Goal: Book appointment/travel/reservation

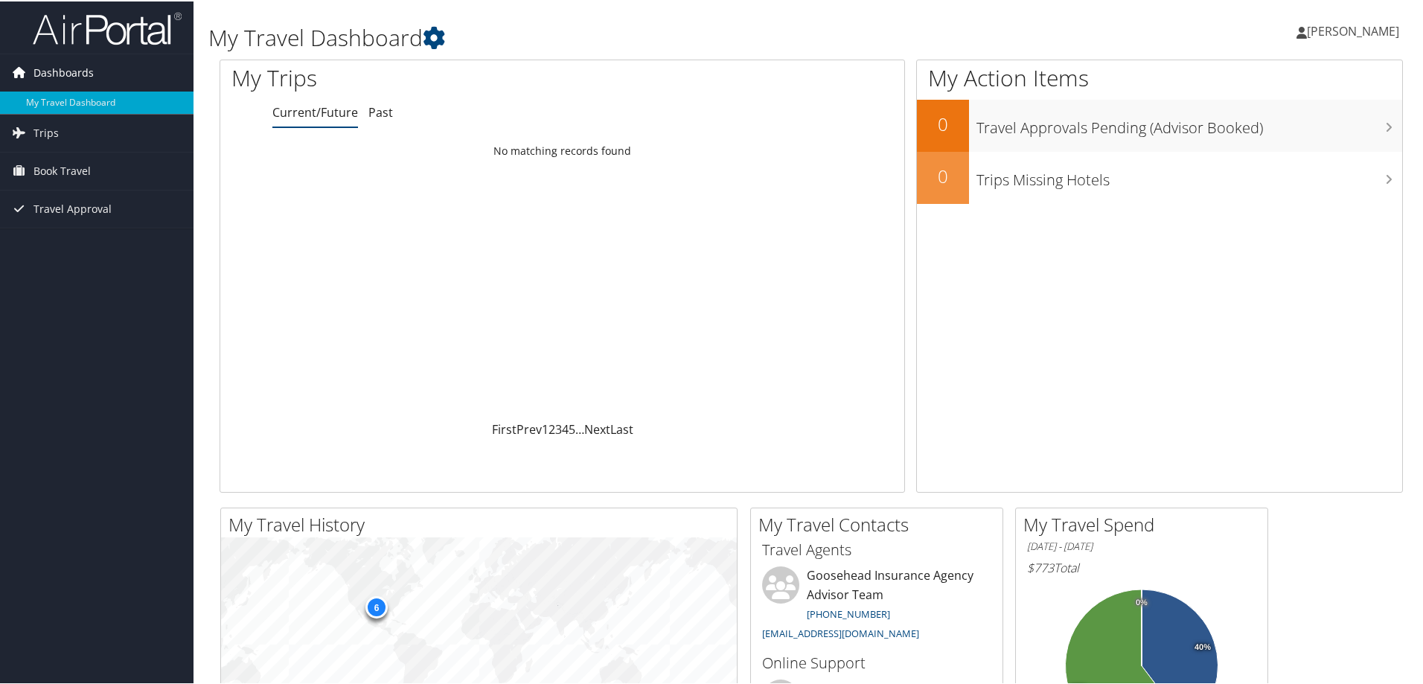
click at [68, 66] on span "Dashboards" at bounding box center [63, 71] width 60 height 37
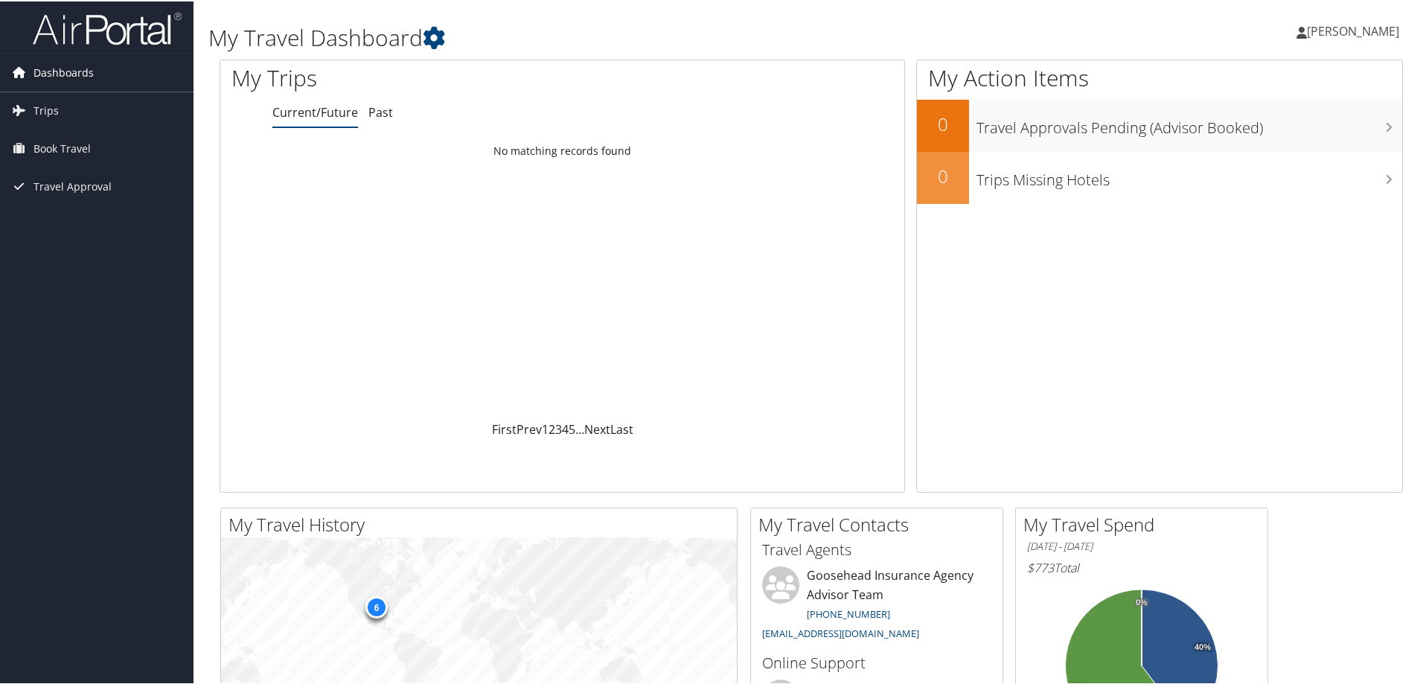
click at [68, 67] on span "Dashboards" at bounding box center [63, 71] width 60 height 37
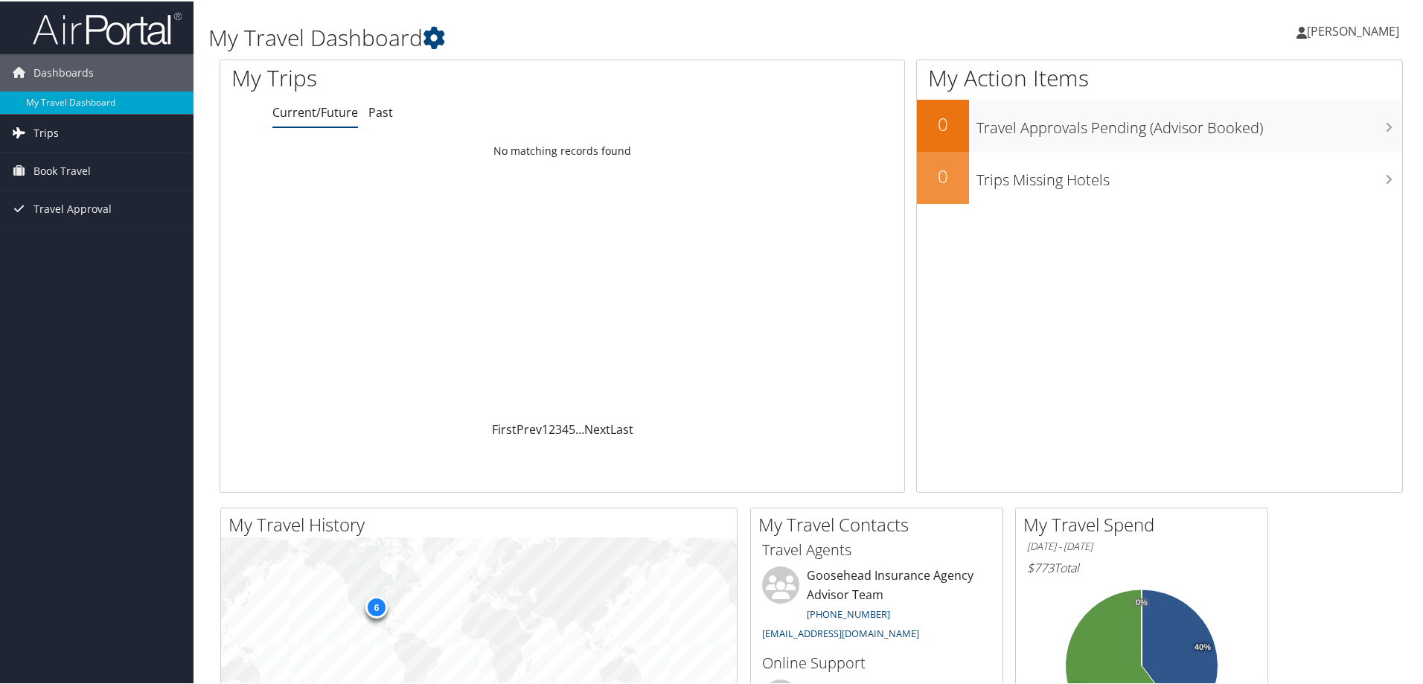
click at [47, 133] on span "Trips" at bounding box center [45, 131] width 25 height 37
click at [69, 237] on span "Book Travel" at bounding box center [61, 236] width 57 height 37
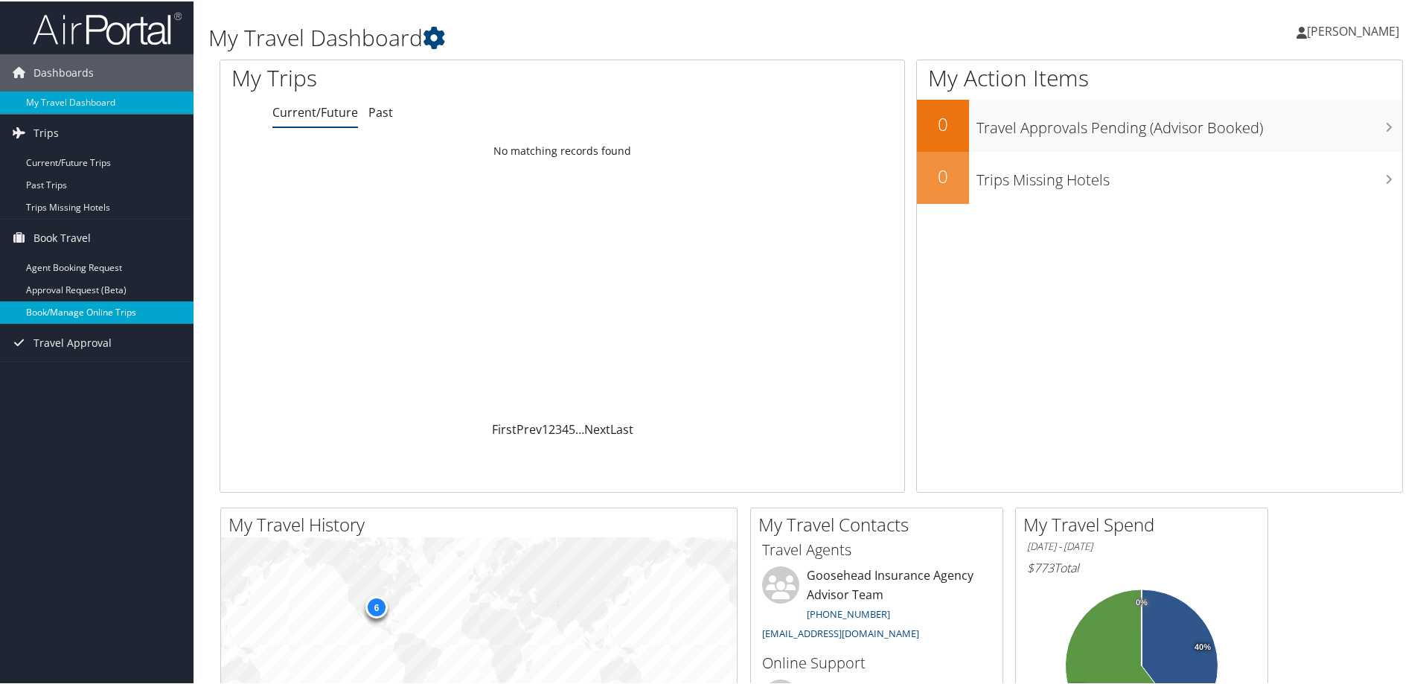
click at [99, 310] on link "Book/Manage Online Trips" at bounding box center [97, 311] width 194 height 22
